Goal: Task Accomplishment & Management: Use online tool/utility

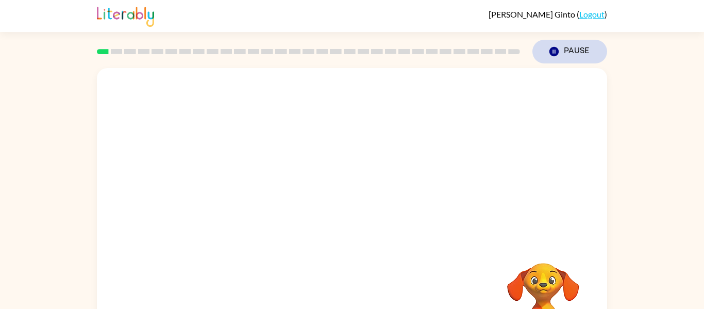
click at [557, 48] on icon "Pause" at bounding box center [553, 51] width 11 height 11
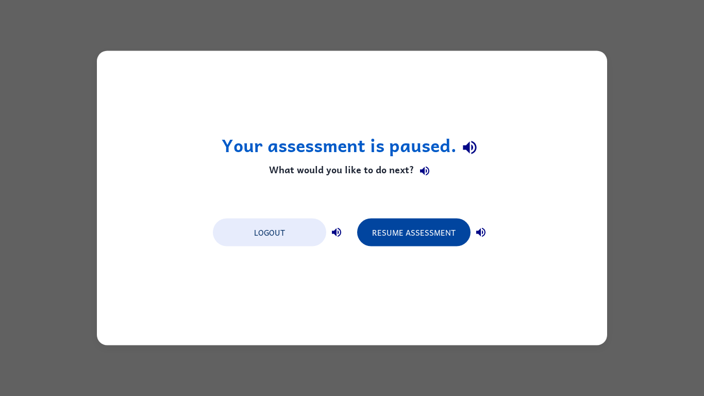
click at [431, 226] on button "Resume Assessment" at bounding box center [413, 232] width 113 height 28
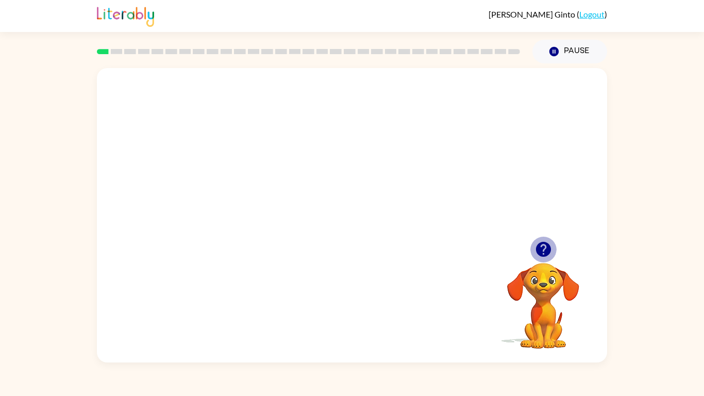
click at [543, 243] on icon "button" at bounding box center [542, 249] width 15 height 15
click at [362, 228] on div at bounding box center [352, 220] width 66 height 38
click at [362, 228] on button "button" at bounding box center [352, 220] width 66 height 38
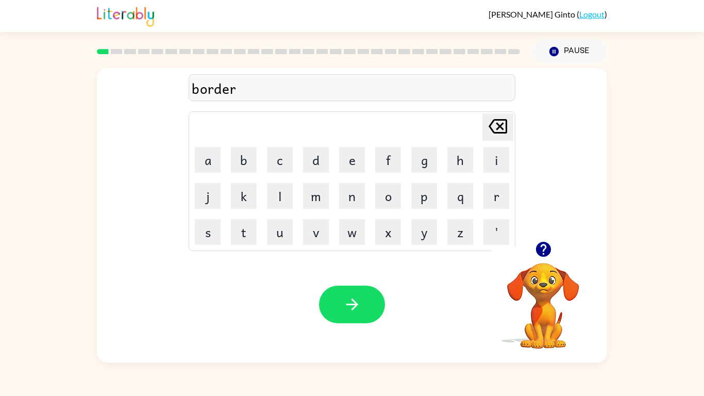
click at [348, 308] on div "Your browser must support playing .mp4 files to use Literably. Please try using…" at bounding box center [352, 304] width 510 height 116
click at [348, 306] on icon "button" at bounding box center [352, 304] width 18 height 18
click at [537, 251] on icon "button" at bounding box center [542, 249] width 15 height 15
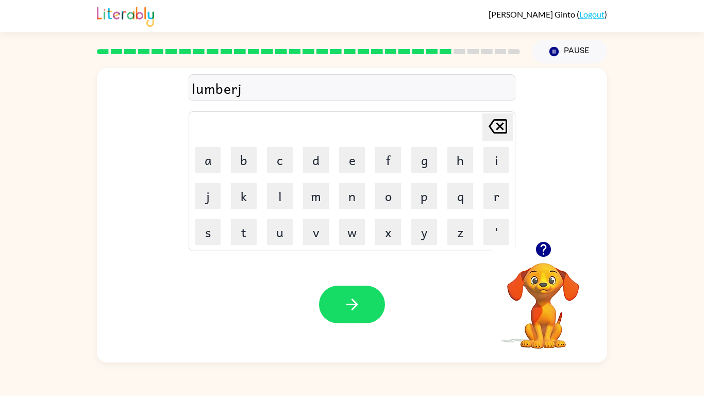
click at [560, 165] on div "lumberj Delete Delete last character input a b c d e f g h i j k l m n o p q r …" at bounding box center [352, 154] width 510 height 173
